Goal: Task Accomplishment & Management: Manage account settings

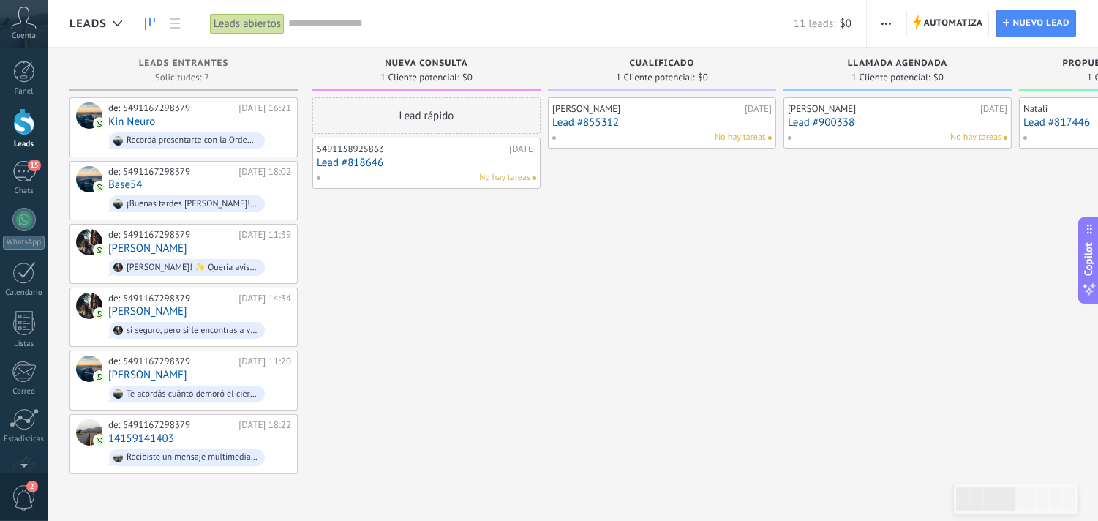
click at [29, 111] on div at bounding box center [24, 121] width 22 height 27
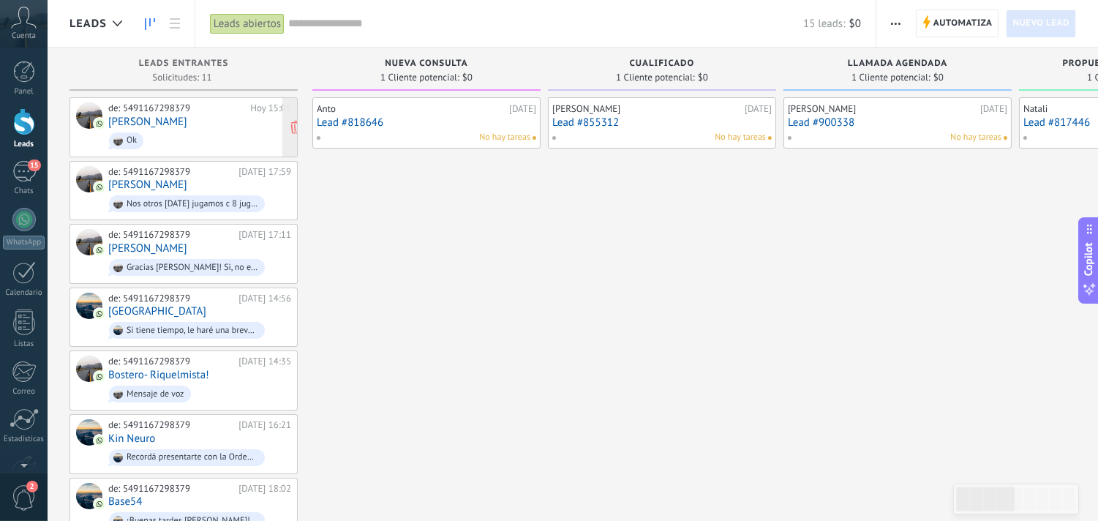
click at [233, 143] on span "Ok" at bounding box center [199, 140] width 183 height 23
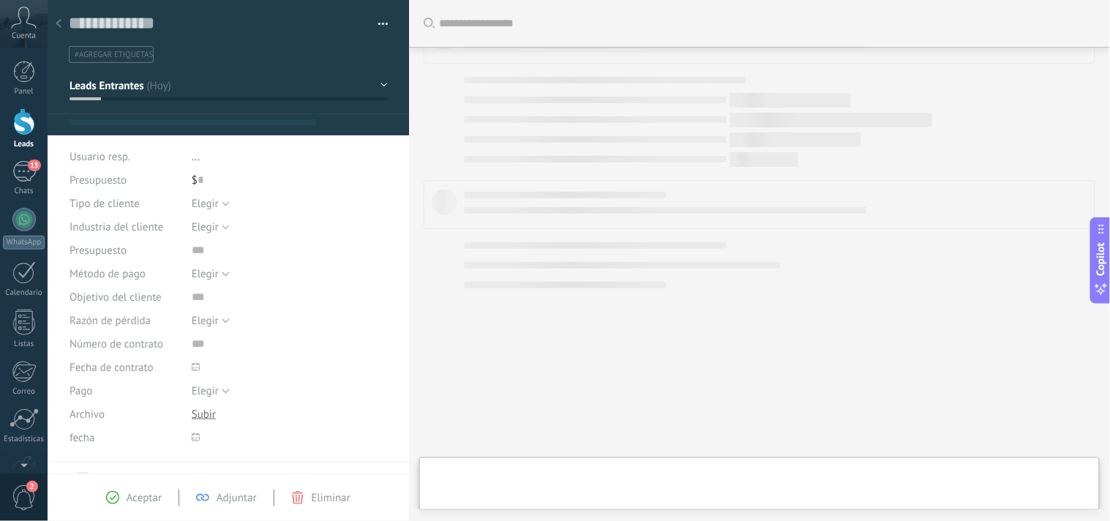
type textarea "**********"
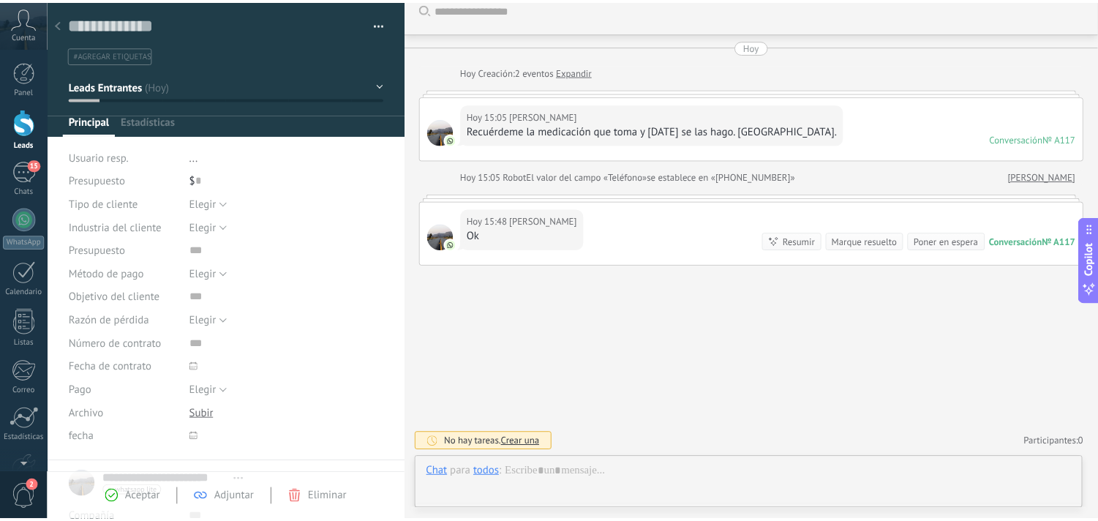
scroll to position [22, 0]
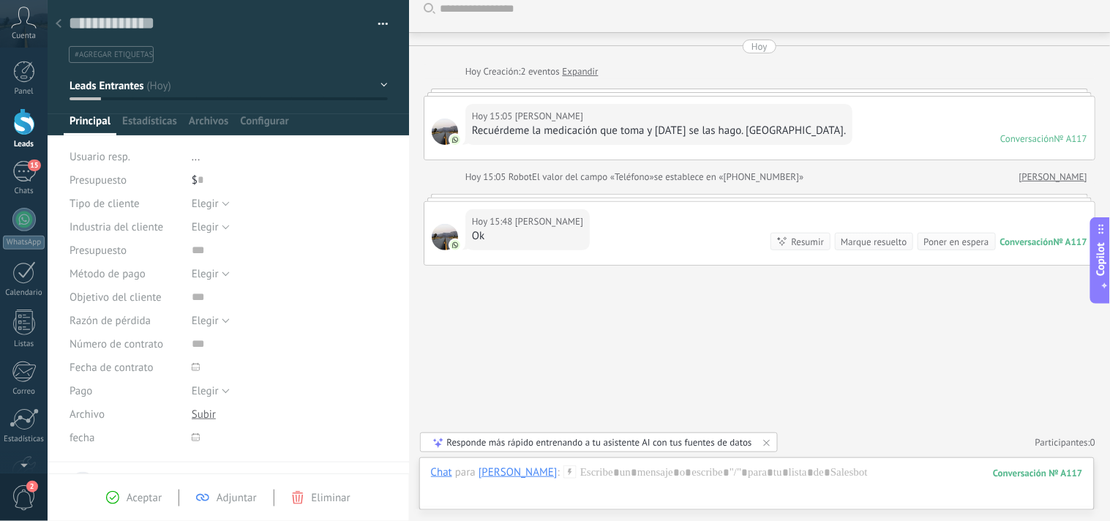
click at [471, 437] on div "Responde más rápido entrenando a tu asistente AI con tus fuentes de datos" at bounding box center [599, 442] width 305 height 12
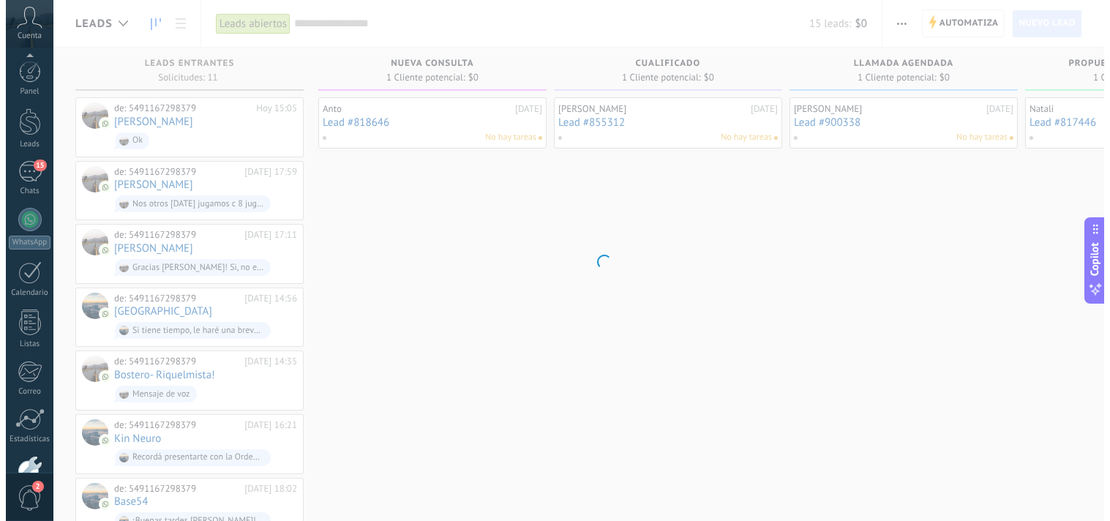
scroll to position [88, 0]
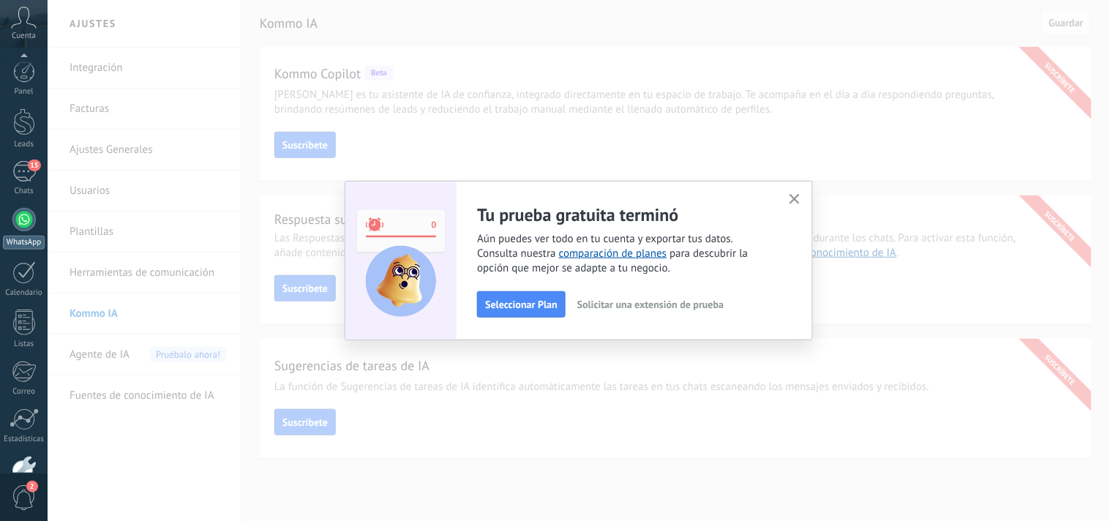
scroll to position [88, 0]
click at [25, 128] on div at bounding box center [23, 131] width 23 height 23
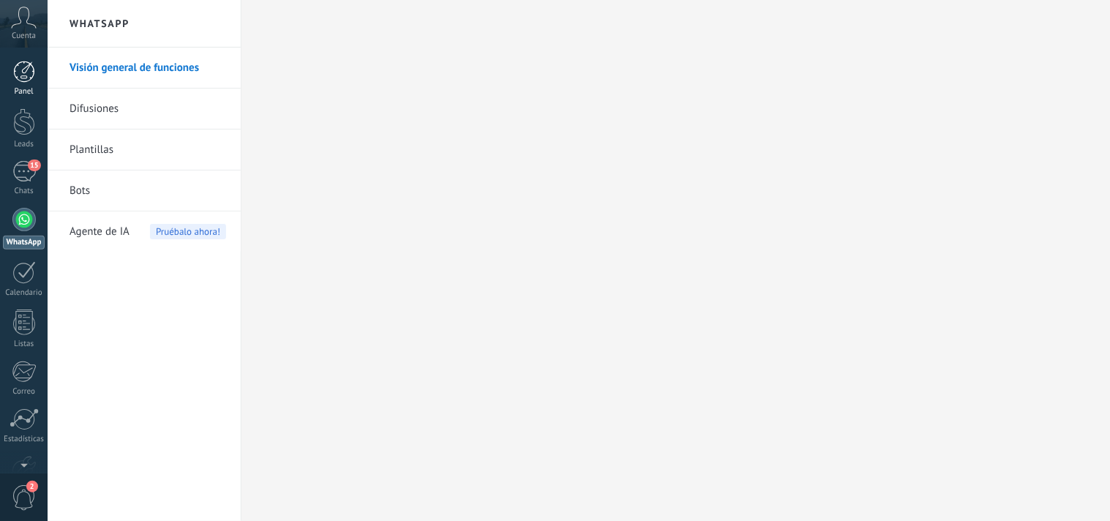
click at [22, 83] on link "Panel" at bounding box center [24, 79] width 48 height 36
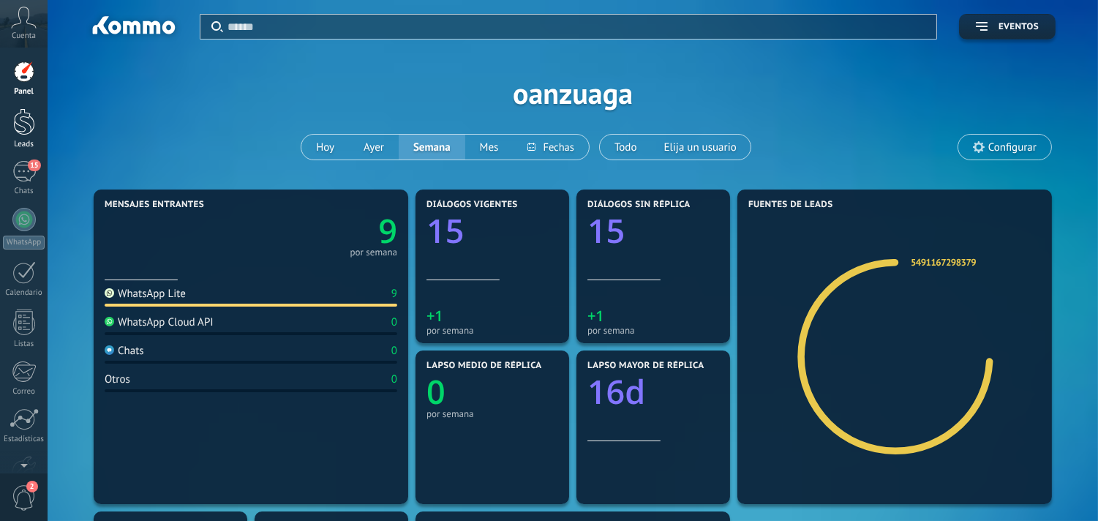
click at [26, 127] on div at bounding box center [24, 121] width 22 height 27
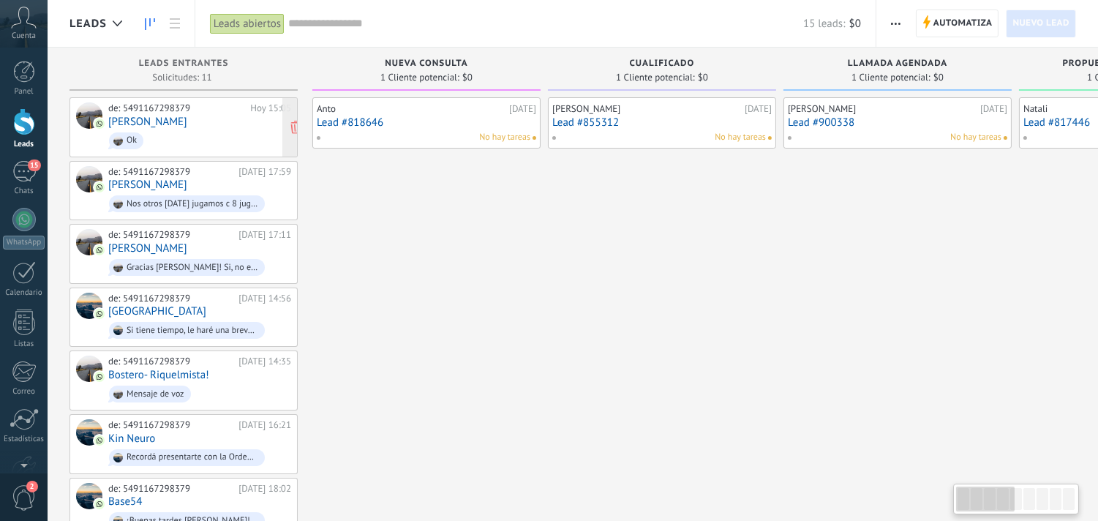
click at [252, 130] on span "Ok" at bounding box center [199, 140] width 183 height 23
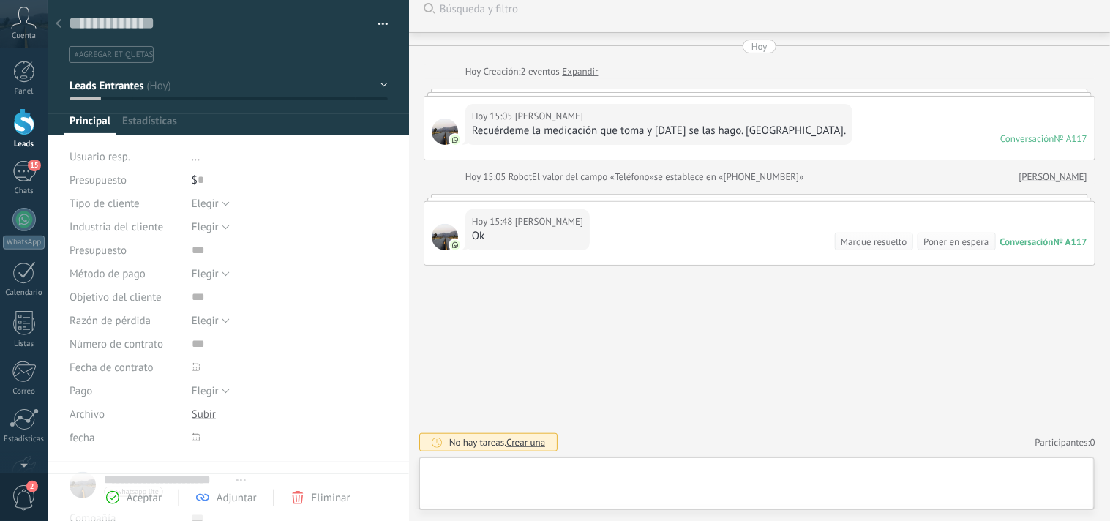
scroll to position [22, 0]
click at [478, 499] on div at bounding box center [757, 487] width 652 height 44
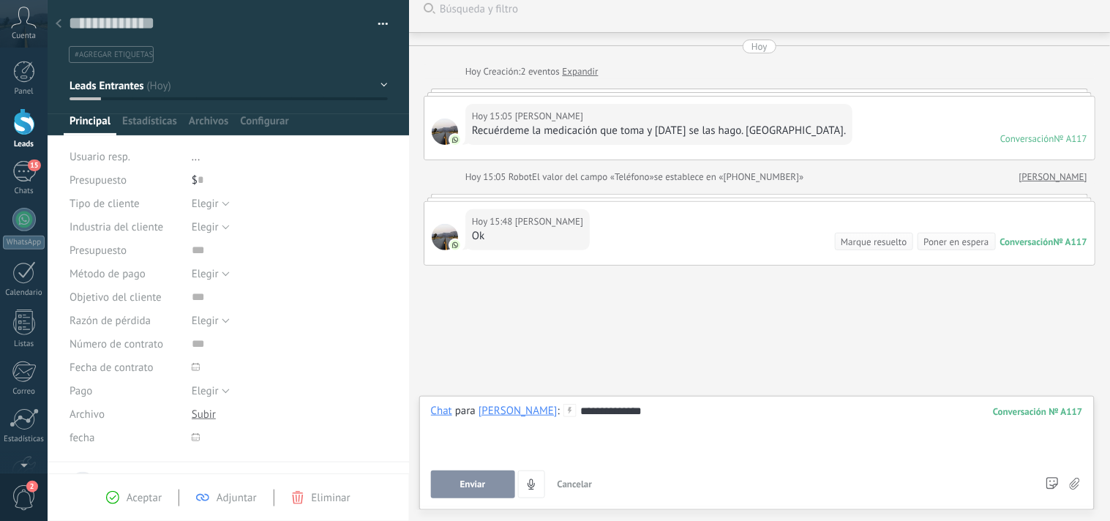
click at [475, 492] on button "Enviar" at bounding box center [473, 484] width 84 height 28
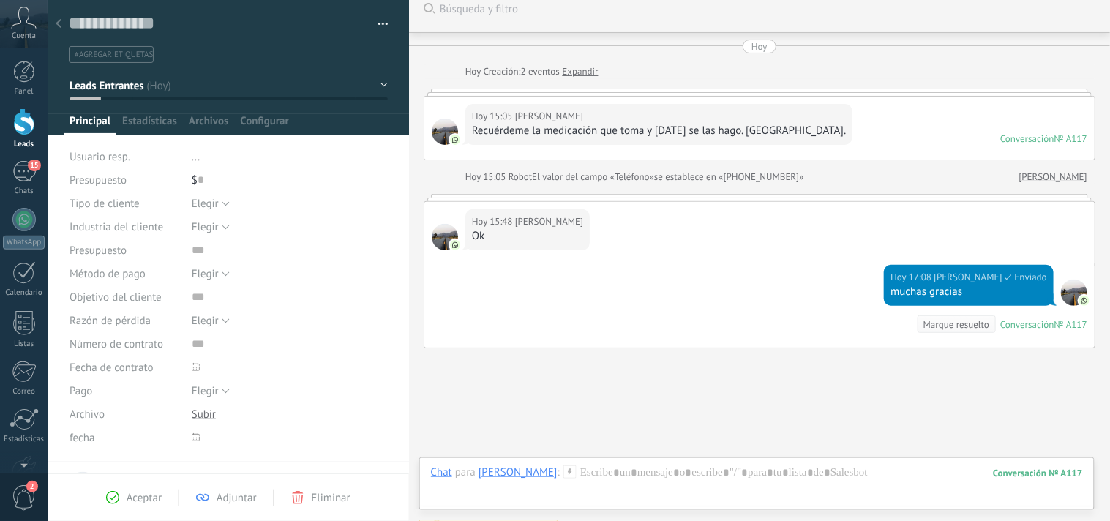
scroll to position [97, 0]
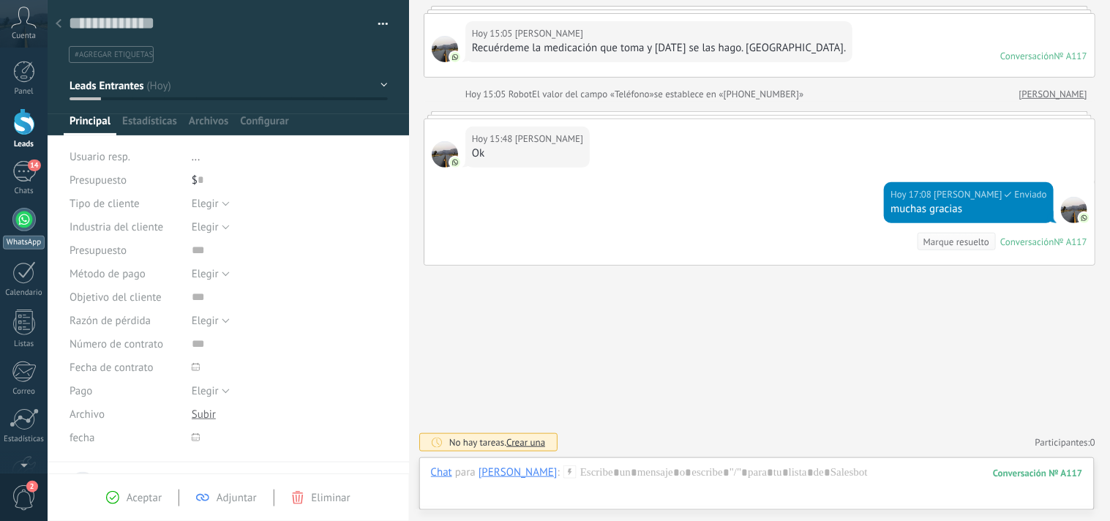
click at [29, 217] on div at bounding box center [23, 219] width 23 height 23
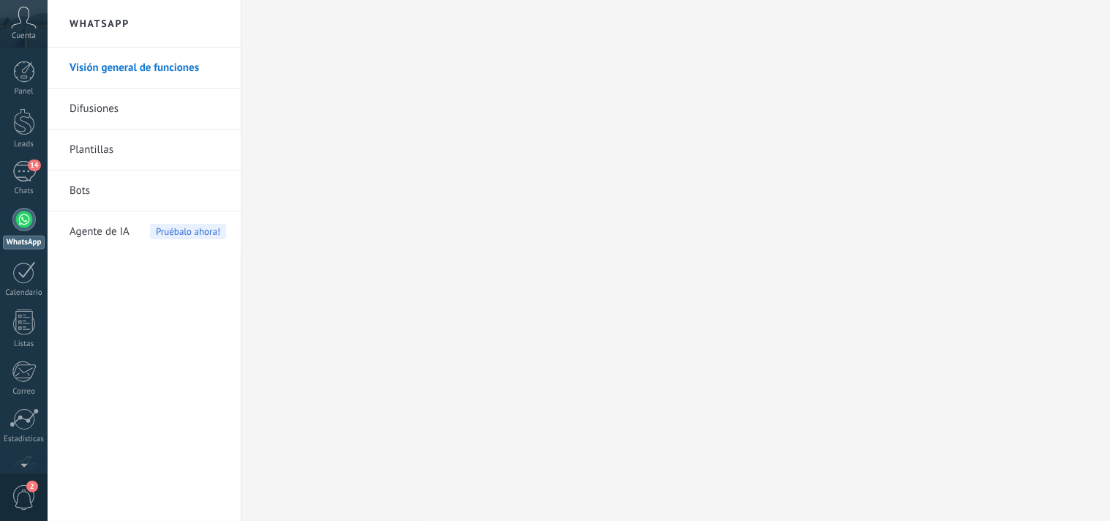
click at [25, 23] on icon at bounding box center [24, 18] width 26 height 22
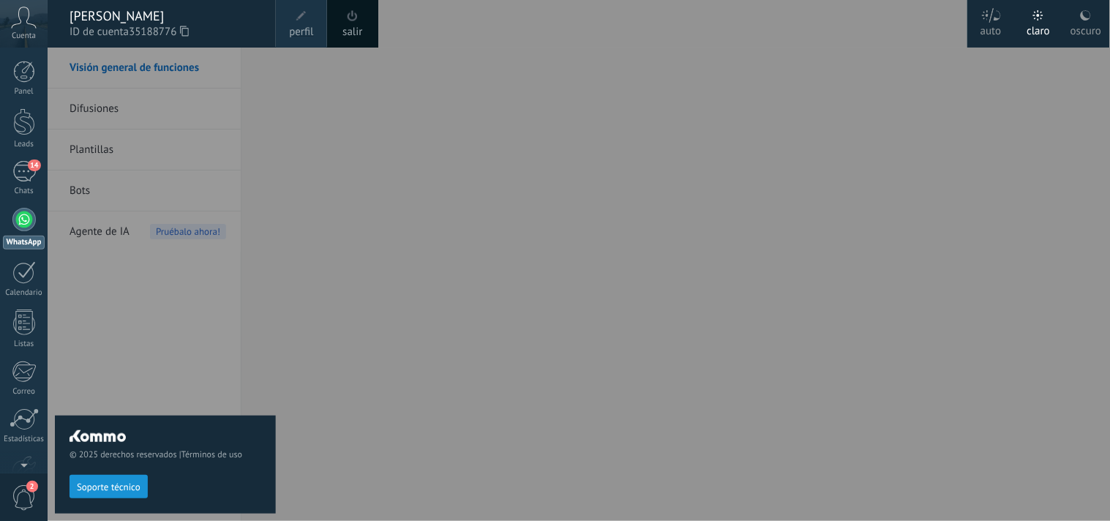
click at [95, 22] on div "[PERSON_NAME]" at bounding box center [165, 16] width 192 height 16
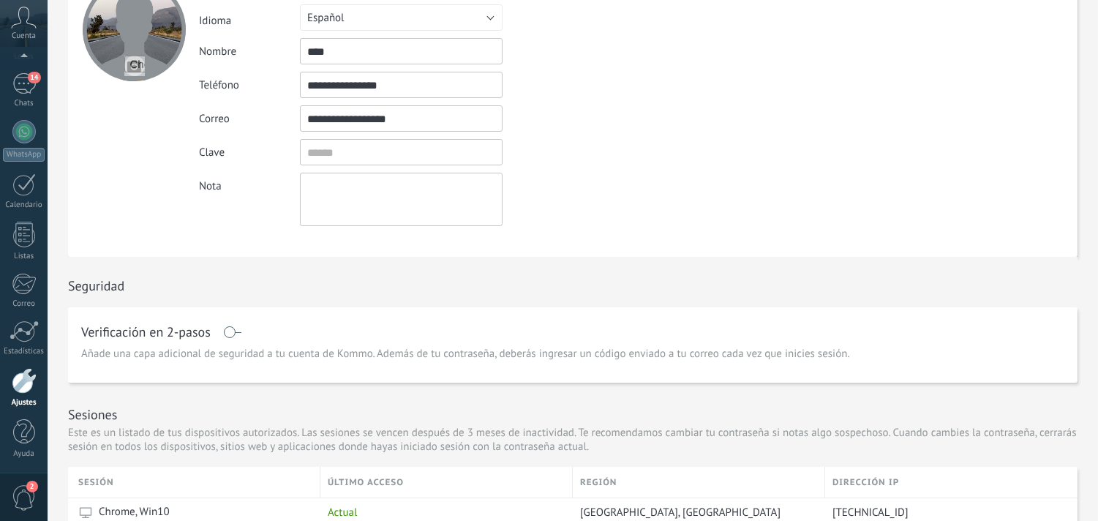
scroll to position [79, 0]
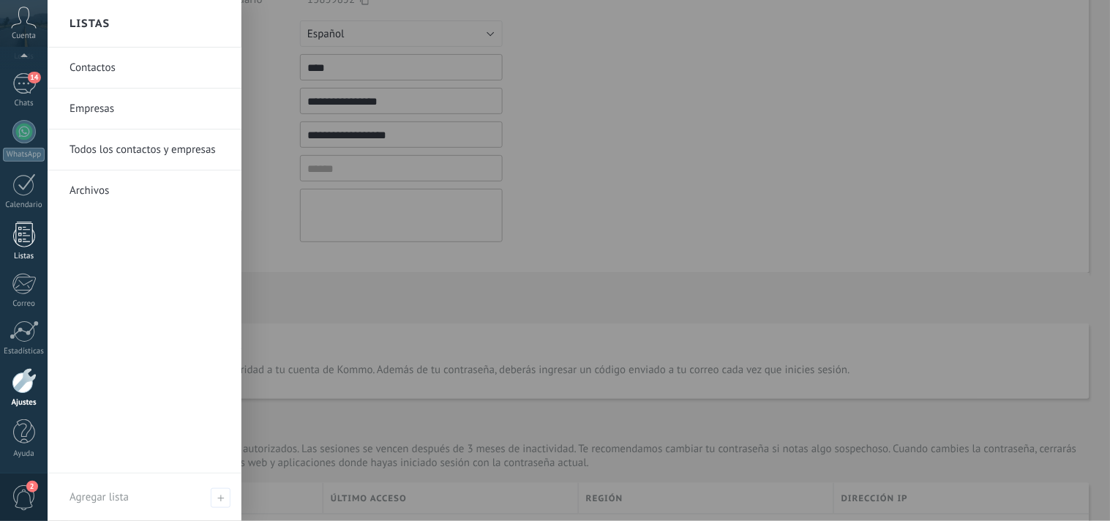
click at [18, 229] on div at bounding box center [24, 235] width 22 height 26
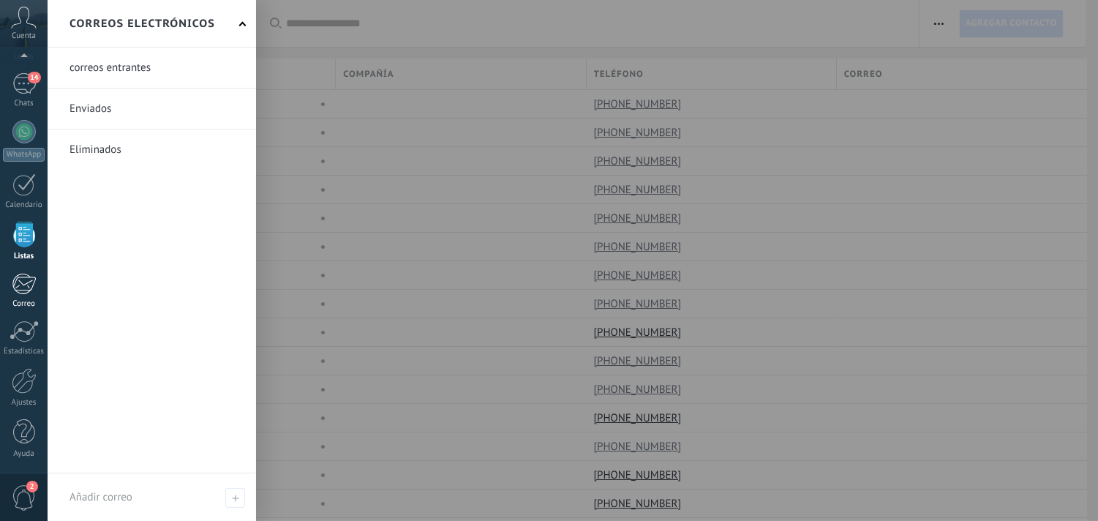
click at [20, 276] on div at bounding box center [24, 284] width 24 height 22
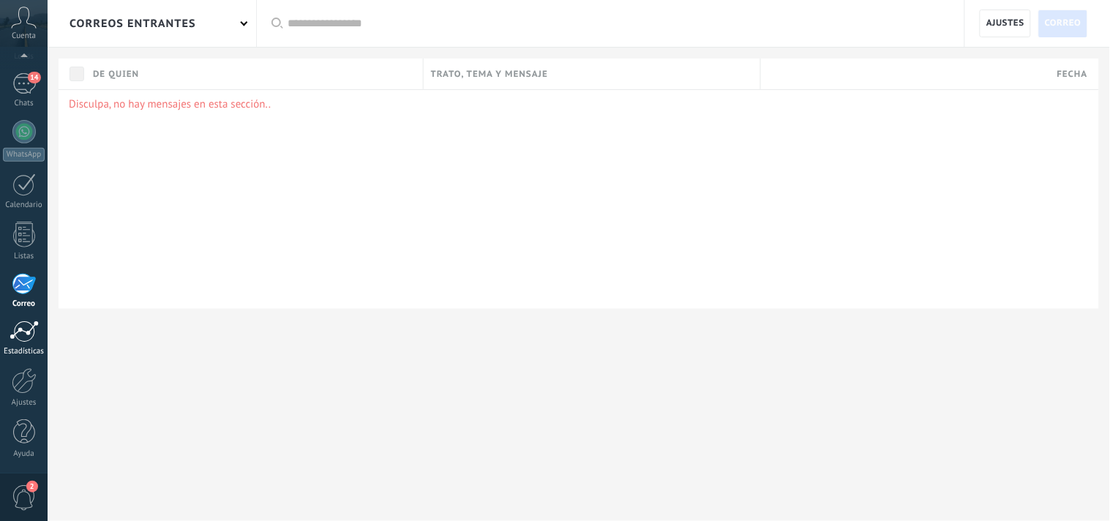
click at [23, 328] on div at bounding box center [24, 331] width 29 height 22
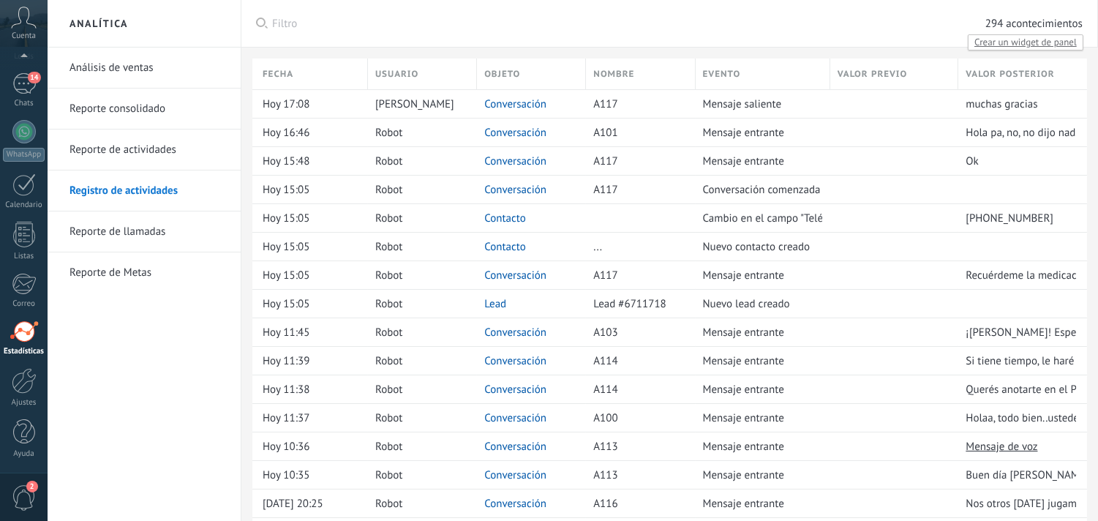
click at [1055, 30] on span "294 acontecimientos" at bounding box center [1033, 24] width 97 height 14
